Goal: Task Accomplishment & Management: Use online tool/utility

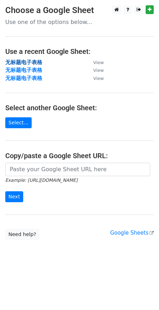
click at [36, 61] on strong "无标题电子表格" at bounding box center [23, 62] width 37 height 6
click at [26, 59] on strong "无标题电子表格" at bounding box center [23, 62] width 37 height 6
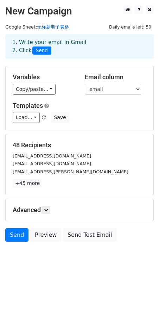
click at [63, 26] on link "无标题电子表格" at bounding box center [53, 26] width 32 height 5
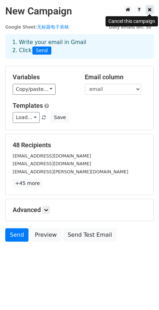
click at [147, 10] on link at bounding box center [150, 9] width 8 height 9
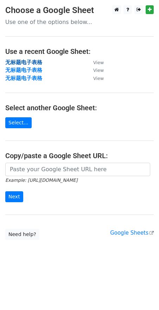
click at [35, 61] on strong "无标题电子表格" at bounding box center [23, 62] width 37 height 6
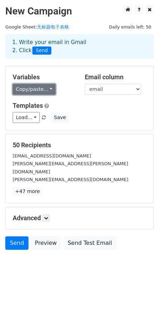
click at [45, 92] on link "Copy/paste..." at bounding box center [34, 89] width 43 height 11
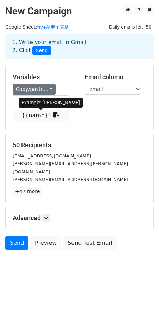
click at [53, 115] on icon at bounding box center [56, 115] width 6 height 6
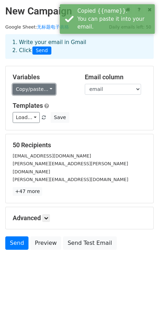
click at [47, 89] on link "Copy/paste..." at bounding box center [34, 89] width 43 height 11
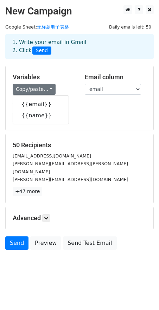
click at [105, 113] on div "Load... No templates saved Save" at bounding box center [79, 117] width 144 height 11
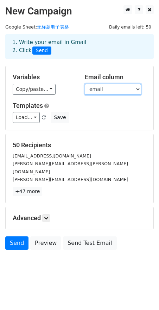
click at [111, 91] on select "email name" at bounding box center [113, 89] width 56 height 11
click at [85, 84] on select "email name" at bounding box center [113, 89] width 56 height 11
click at [109, 91] on select "email name" at bounding box center [113, 89] width 56 height 11
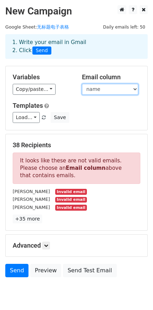
select select "email"
click at [82, 84] on select "email name" at bounding box center [110, 89] width 56 height 11
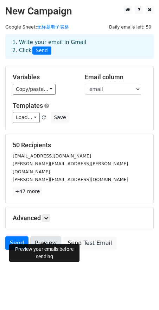
click at [49, 236] on link "Preview" at bounding box center [45, 242] width 31 height 13
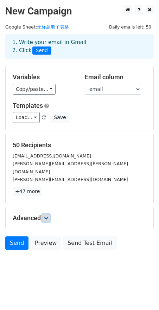
click at [48, 216] on icon at bounding box center [46, 218] width 4 height 4
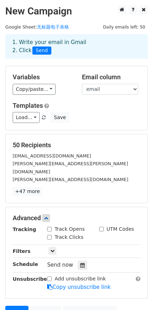
click at [69, 225] on label "Track Opens" at bounding box center [70, 228] width 30 height 7
click at [52, 226] on input "Track Opens" at bounding box center [49, 228] width 5 height 5
checkbox input "true"
click at [68, 233] on label "Track Clicks" at bounding box center [69, 236] width 29 height 7
click at [52, 235] on input "Track Clicks" at bounding box center [49, 237] width 5 height 5
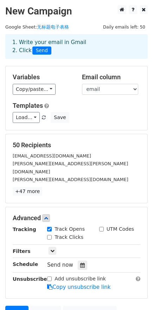
checkbox input "true"
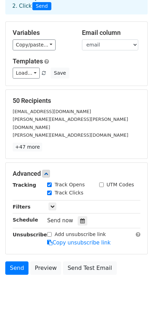
scroll to position [61, 0]
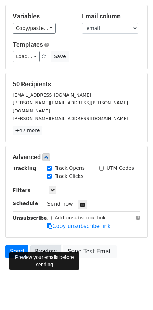
click at [40, 244] on link "Preview" at bounding box center [45, 250] width 31 height 13
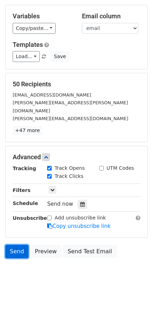
click at [20, 244] on link "Send" at bounding box center [16, 250] width 23 height 13
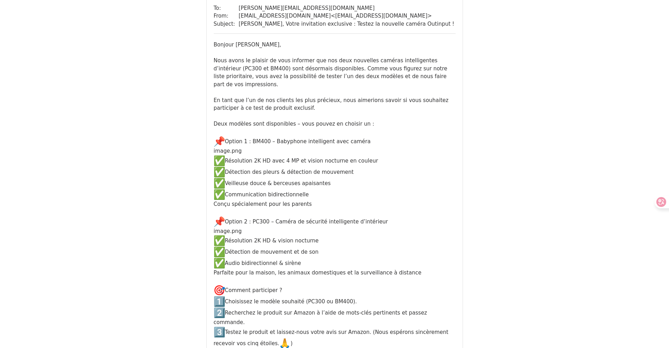
scroll to position [528, 0]
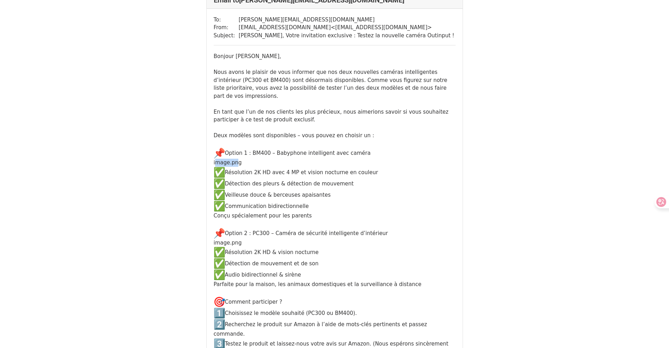
drag, startPoint x: 239, startPoint y: 155, endPoint x: 216, endPoint y: 155, distance: 22.9
click at [216, 155] on div "Bonjour Mathieu, Nous avons le plaisir de vous informer que nos deux nouvelles …" at bounding box center [335, 249] width 242 height 394
copy div "mage.pn"
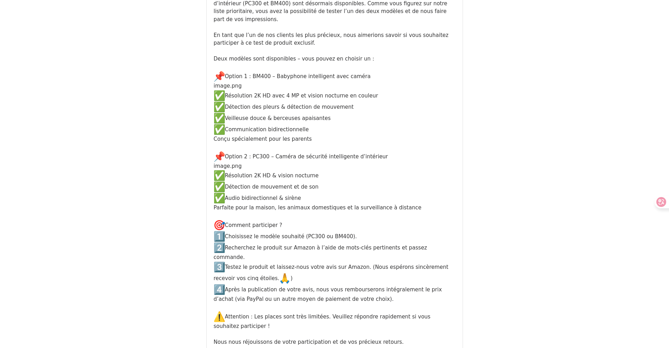
scroll to position [35, 0]
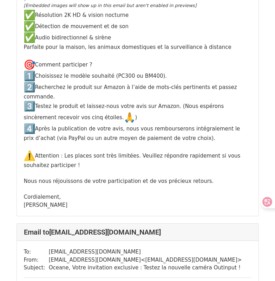
scroll to position [879, 0]
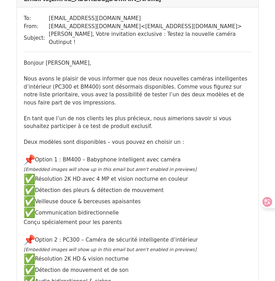
scroll to position [1477, 0]
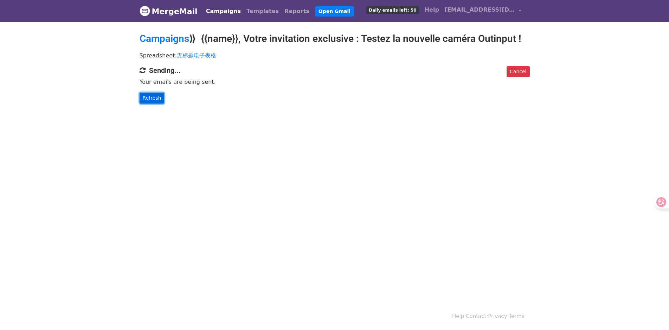
click at [160, 99] on link "Refresh" at bounding box center [152, 97] width 25 height 11
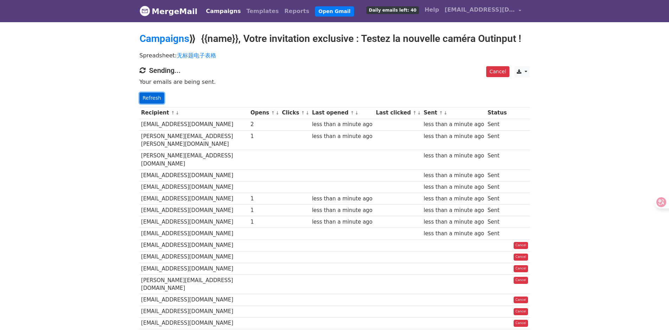
click at [157, 94] on link "Refresh" at bounding box center [152, 97] width 25 height 11
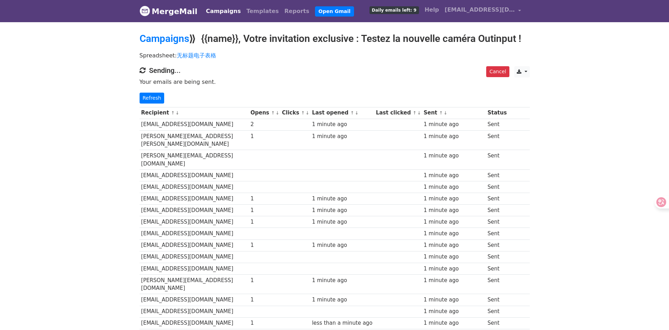
click at [300, 113] on th "Clicks ↑ ↓" at bounding box center [295, 113] width 30 height 12
click at [162, 96] on link "Refresh" at bounding box center [152, 97] width 25 height 11
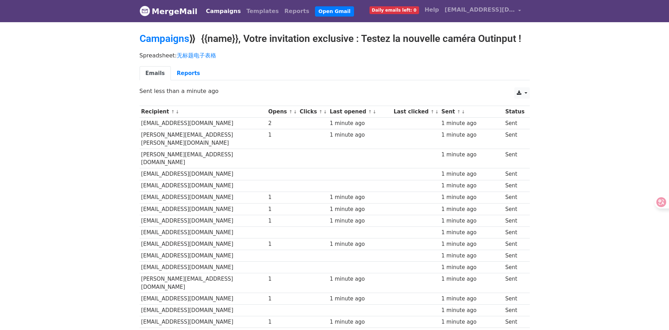
click at [172, 94] on p "Sent less than a minute ago" at bounding box center [335, 90] width 390 height 7
click at [154, 72] on link "Emails" at bounding box center [155, 73] width 31 height 14
